Goal: Navigation & Orientation: Find specific page/section

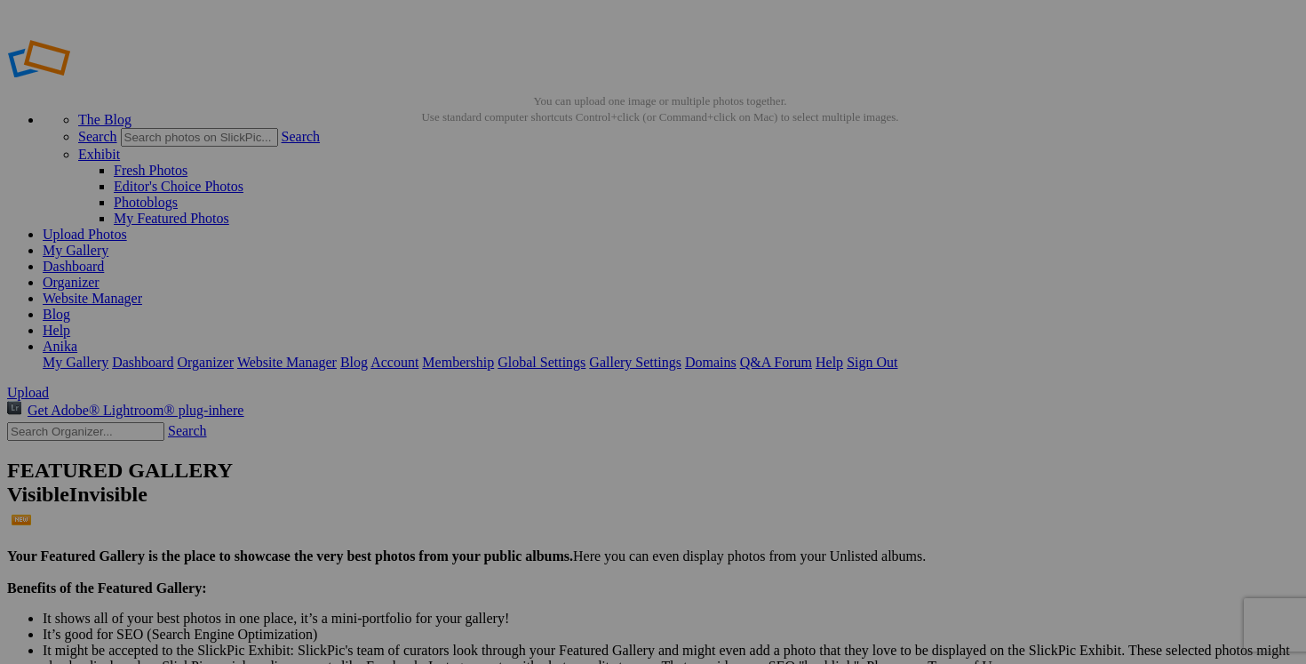
click at [104, 259] on link "Dashboard" at bounding box center [73, 266] width 61 height 15
